Goal: Information Seeking & Learning: Find specific fact

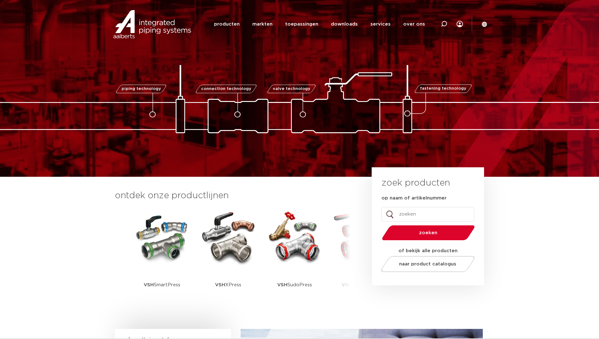
click at [447, 22] on div at bounding box center [443, 24] width 25 height 48
click at [444, 22] on icon at bounding box center [443, 25] width 9 height 9
click at [443, 22] on icon at bounding box center [444, 24] width 8 height 8
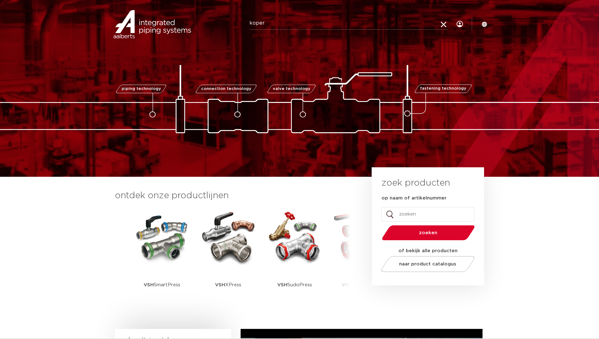
type input "koper"
click button "Zoeken" at bounding box center [0, 0] width 0 height 0
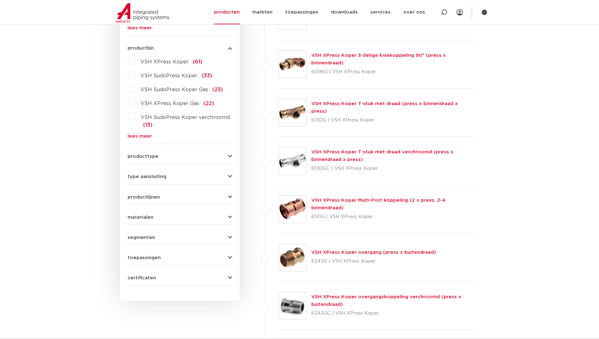
scroll to position [316, 0]
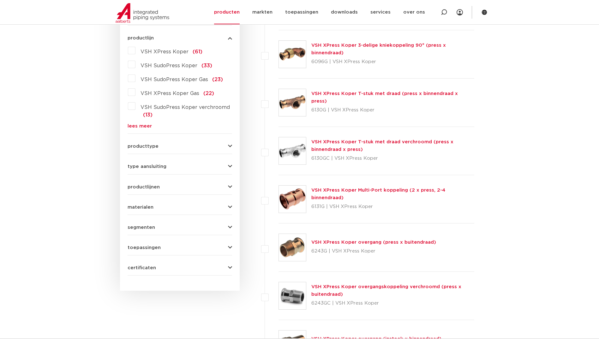
click at [289, 248] on img at bounding box center [292, 247] width 27 height 27
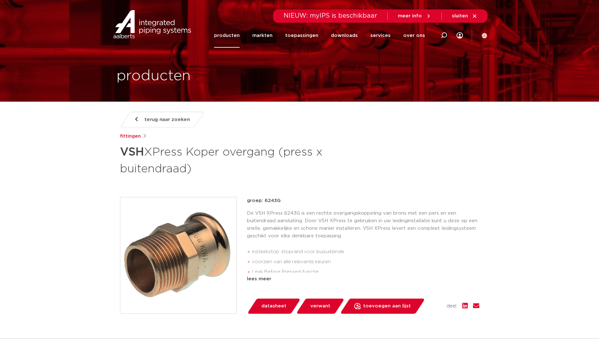
click at [273, 281] on div "lees meer" at bounding box center [363, 279] width 232 height 8
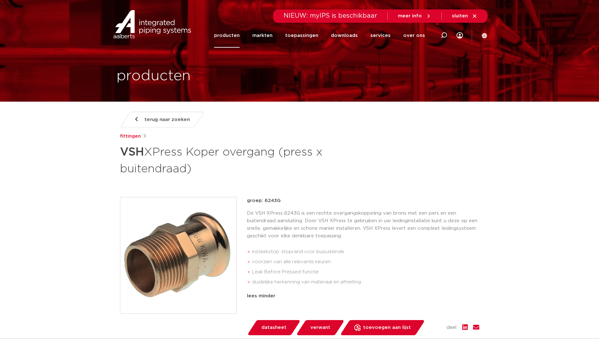
click at [286, 154] on h1 "VSH XPress Koper overgang (press x buitendraad)" at bounding box center [238, 160] width 237 height 34
drag, startPoint x: 149, startPoint y: 153, endPoint x: 185, endPoint y: 154, distance: 36.0
click at [185, 154] on h1 "VSH XPress Koper overgang (press x buitendraad)" at bounding box center [238, 160] width 237 height 34
drag, startPoint x: 185, startPoint y: 154, endPoint x: 180, endPoint y: 154, distance: 5.4
copy h1 "XPress"
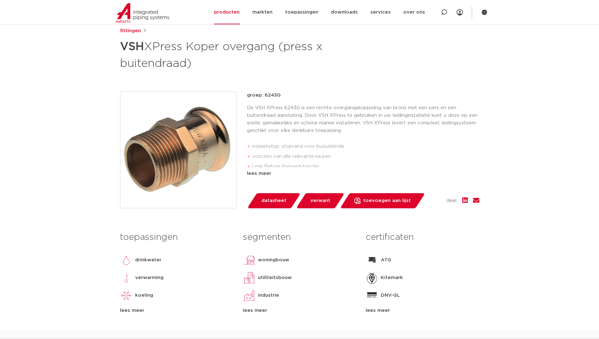
scroll to position [95, 0]
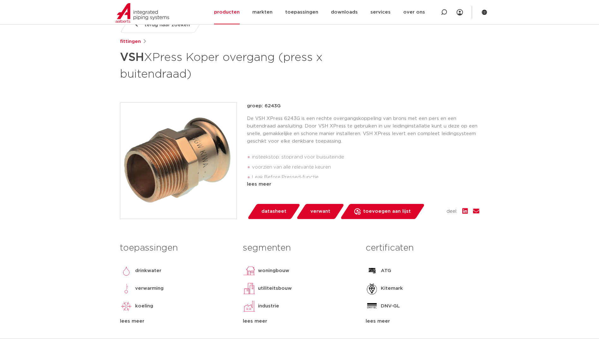
drag, startPoint x: 286, startPoint y: 106, endPoint x: 268, endPoint y: 105, distance: 18.0
click at [268, 105] on p "groep: 6243G" at bounding box center [363, 106] width 232 height 8
drag, startPoint x: 268, startPoint y: 105, endPoint x: 264, endPoint y: 106, distance: 4.5
click at [264, 106] on p "groep: 6243G" at bounding box center [363, 106] width 232 height 8
drag, startPoint x: 264, startPoint y: 106, endPoint x: 275, endPoint y: 105, distance: 10.8
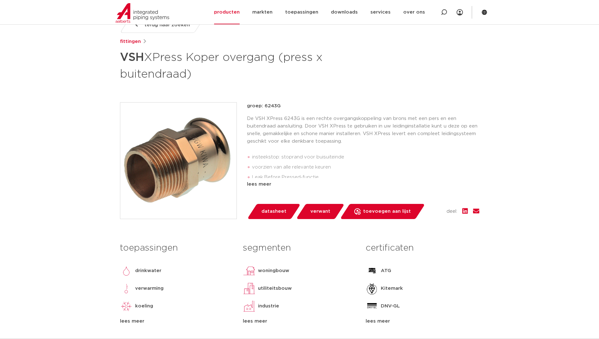
click at [275, 105] on p "groep: 6243G" at bounding box center [363, 106] width 232 height 8
copy p "6243G"
